Goal: Navigation & Orientation: Find specific page/section

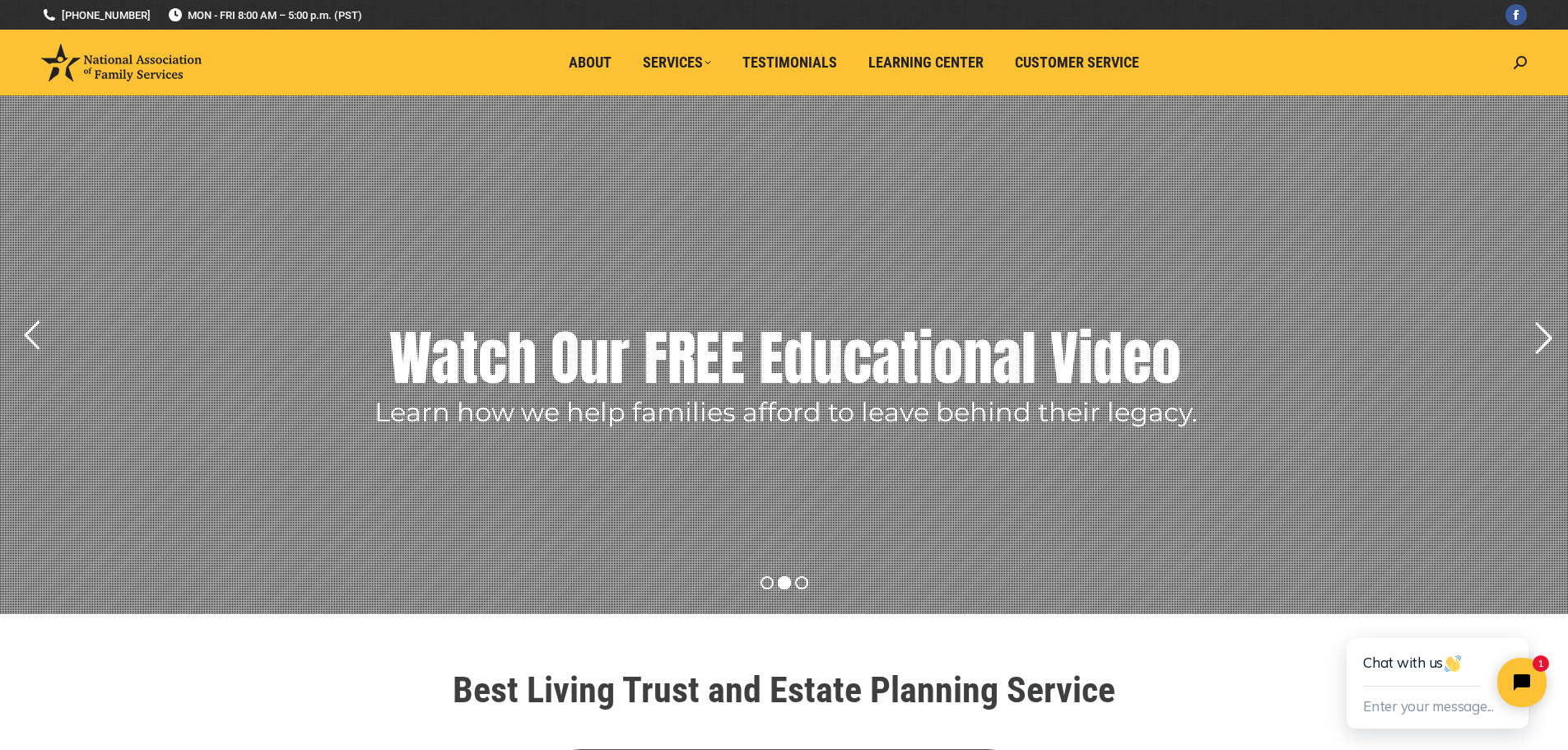
click at [1547, 336] on rs-arrow at bounding box center [1544, 339] width 41 height 41
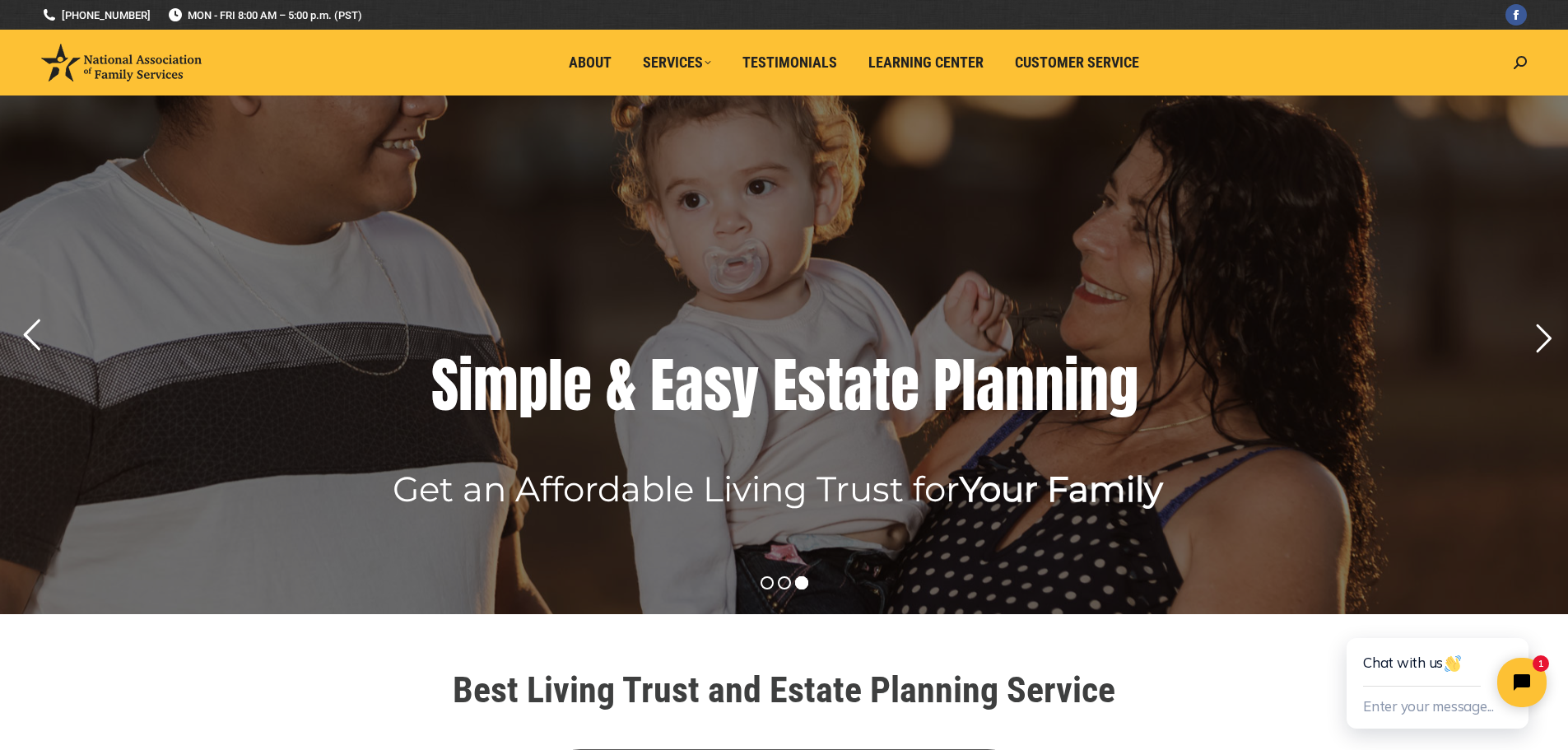
click at [30, 337] on rs-arrow at bounding box center [31, 335] width 41 height 41
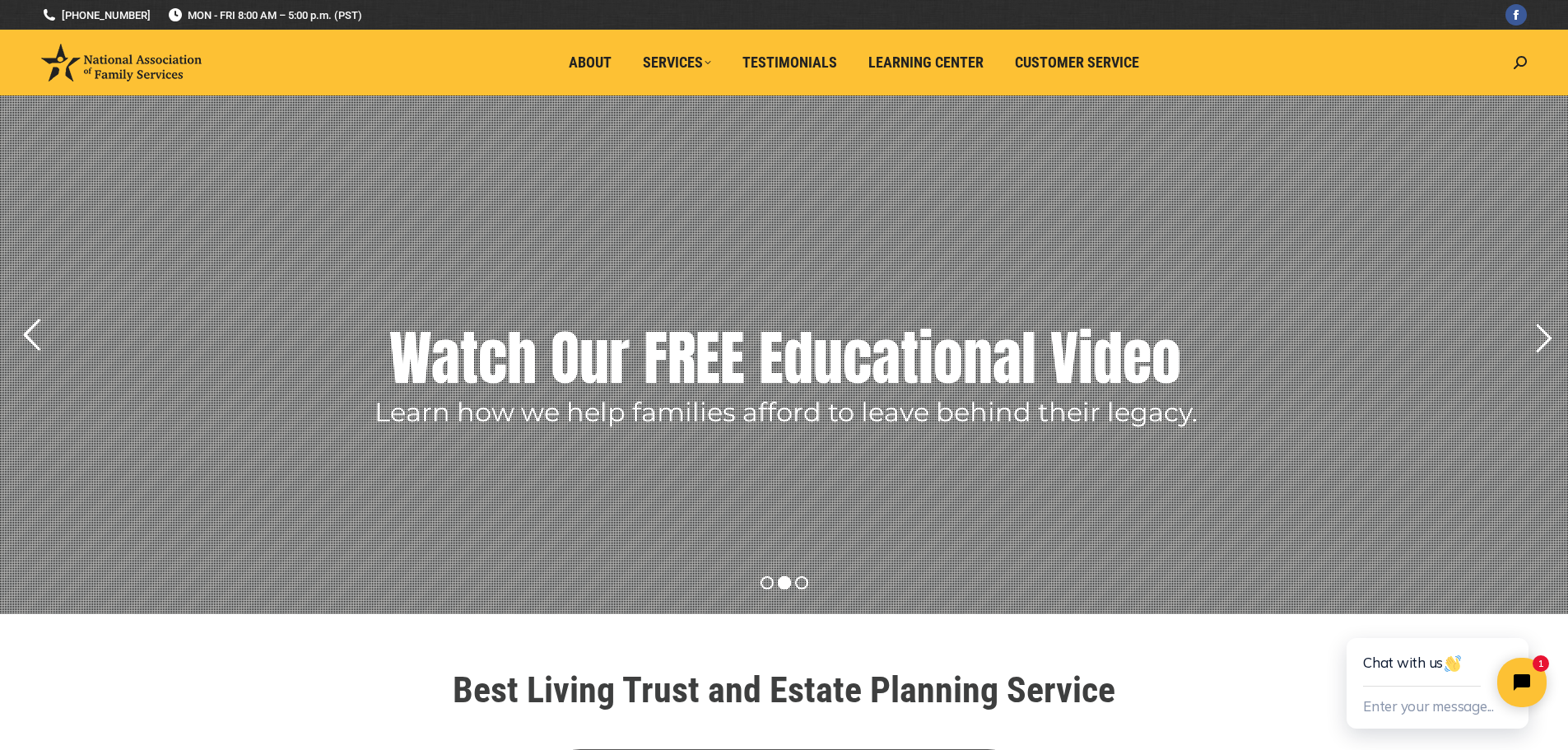
click at [37, 340] on rs-arrow at bounding box center [31, 335] width 41 height 41
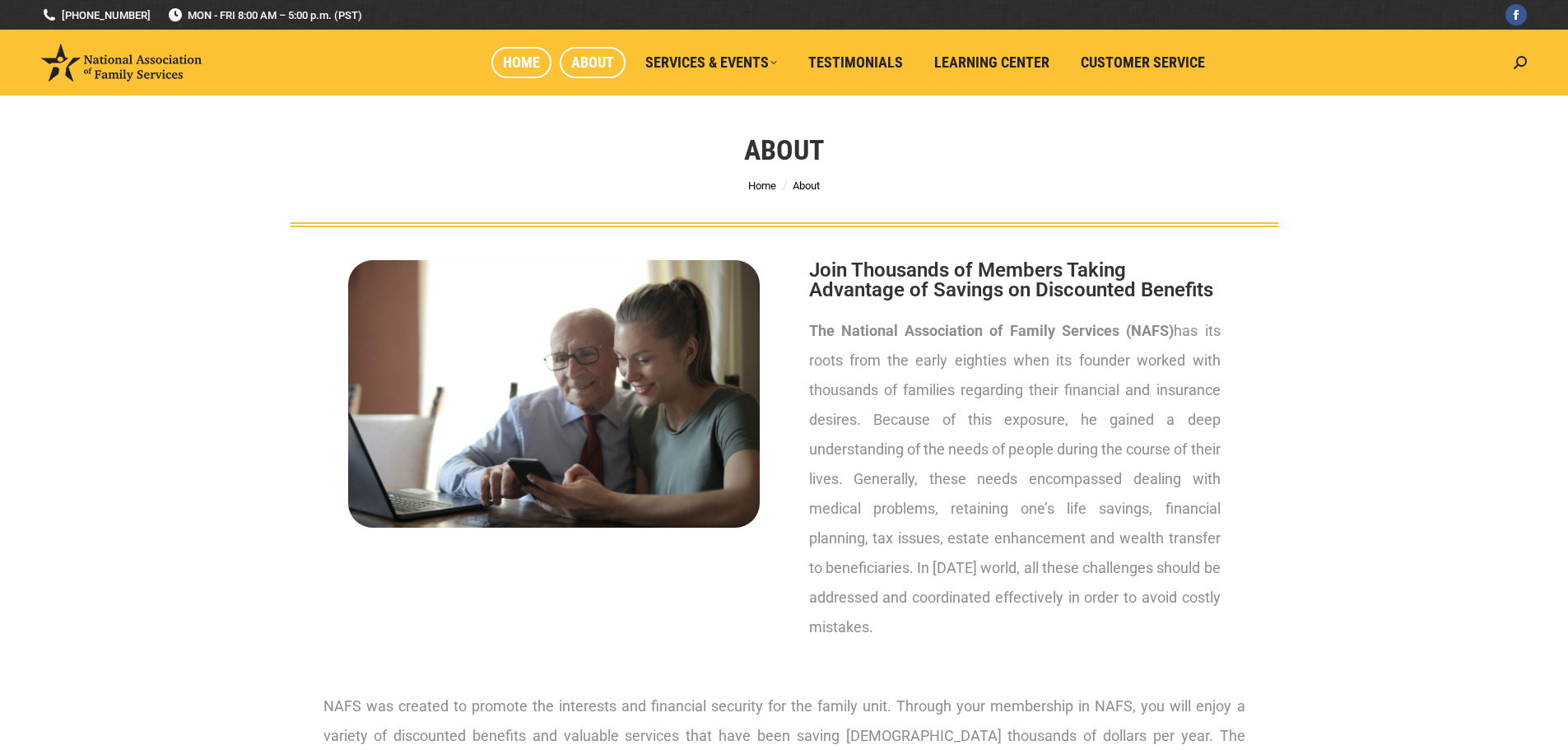
click at [508, 66] on span "Home" at bounding box center [521, 62] width 37 height 18
